Goal: Information Seeking & Learning: Find specific fact

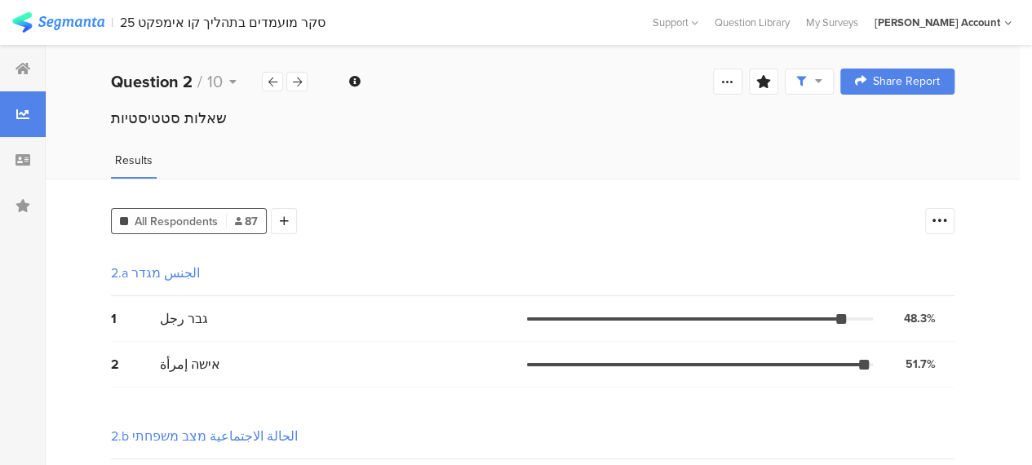
drag, startPoint x: 610, startPoint y: 443, endPoint x: 641, endPoint y: 463, distance: 37.1
click at [610, 443] on div "2.b الحالة الاجتماعية מצב משפחתי" at bounding box center [533, 437] width 844 height 46
click at [447, 325] on div "גבר رجل" at bounding box center [343, 318] width 367 height 19
